Goal: Subscribe to service/newsletter

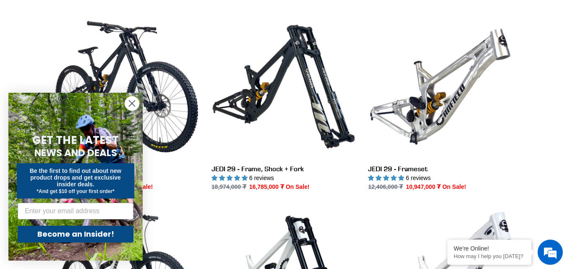
click at [133, 105] on circle "Close dialog" at bounding box center [132, 104] width 14 height 14
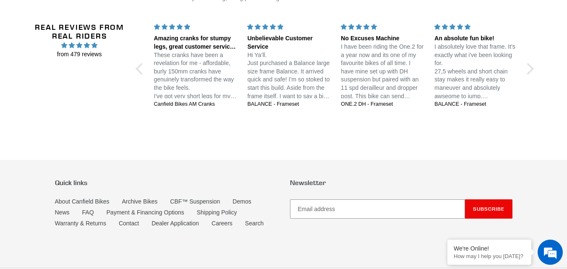
scroll to position [639, 0]
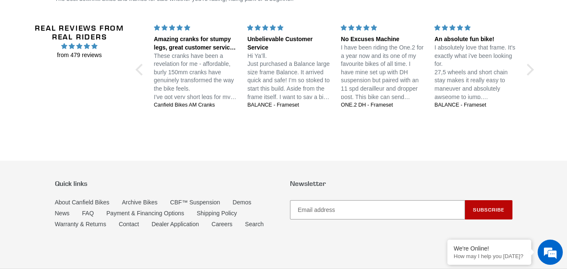
click at [482, 211] on span "Subscribe" at bounding box center [488, 210] width 31 height 6
click at [383, 208] on input "Email address" at bounding box center [377, 209] width 175 height 19
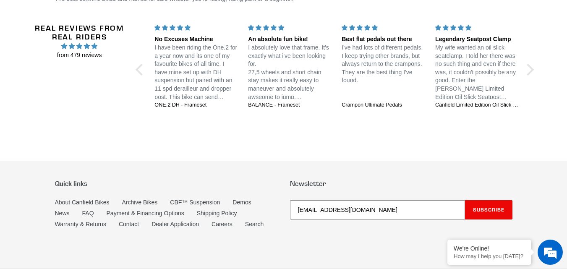
type input "bolda9128@gmail.com"
click at [465, 200] on button "Subscribe" at bounding box center [488, 209] width 47 height 19
click at [483, 218] on button "Subscribe" at bounding box center [488, 209] width 47 height 19
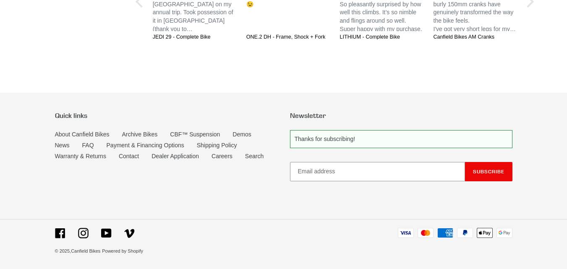
scroll to position [707, 0]
drag, startPoint x: 185, startPoint y: 144, endPoint x: 97, endPoint y: 195, distance: 102.0
click at [97, 195] on div "Quick links About [PERSON_NAME] Bikes Archive Bikes CBF™ Suspension Demos News …" at bounding box center [284, 156] width 458 height 89
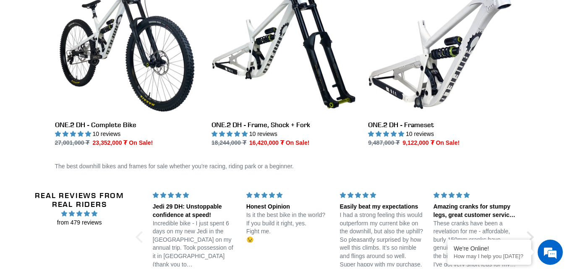
click at [139, 236] on div at bounding box center [142, 237] width 12 height 12
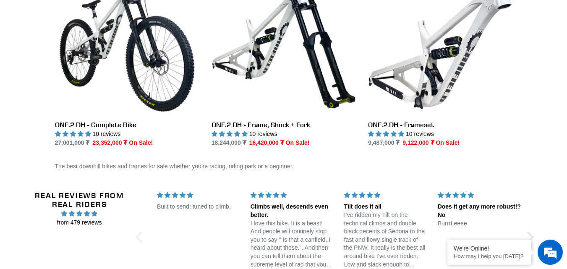
click at [139, 236] on div at bounding box center [142, 237] width 12 height 12
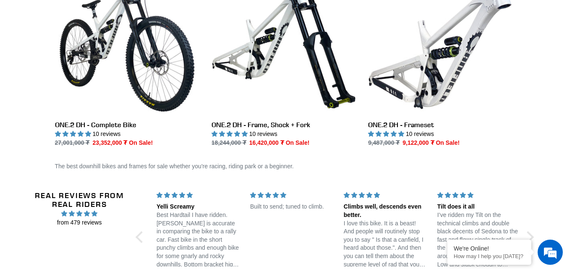
click at [195, 226] on p "Best Hardtail I have ridden. [PERSON_NAME] is accurate in comparing the bike to…" at bounding box center [199, 240] width 84 height 58
click at [155, 207] on div "Yelli Screamy Best Hardtail I have ridden. [PERSON_NAME] is accurate in compari…" at bounding box center [199, 229] width 94 height 76
drag, startPoint x: 165, startPoint y: 206, endPoint x: 215, endPoint y: 204, distance: 49.6
click at [165, 206] on div "Yelli Screamy" at bounding box center [199, 207] width 84 height 8
drag, startPoint x: 257, startPoint y: 195, endPoint x: 276, endPoint y: 190, distance: 19.5
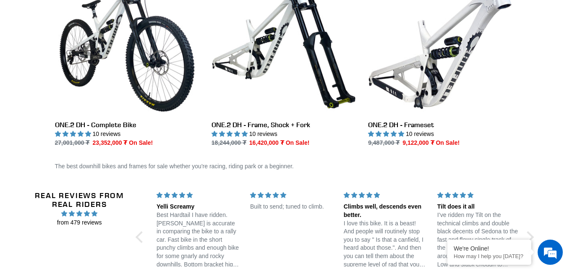
click at [260, 194] on div "5 stars" at bounding box center [292, 195] width 84 height 9
